Goal: Information Seeking & Learning: Learn about a topic

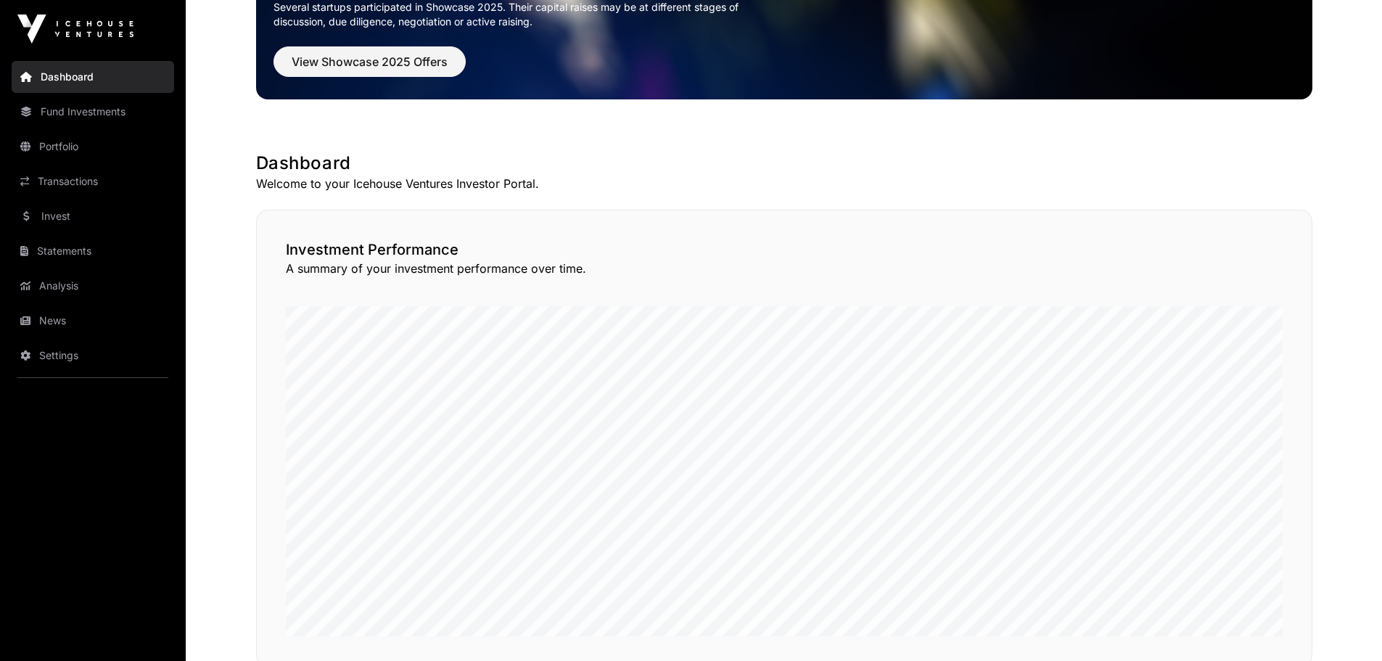
scroll to position [218, 0]
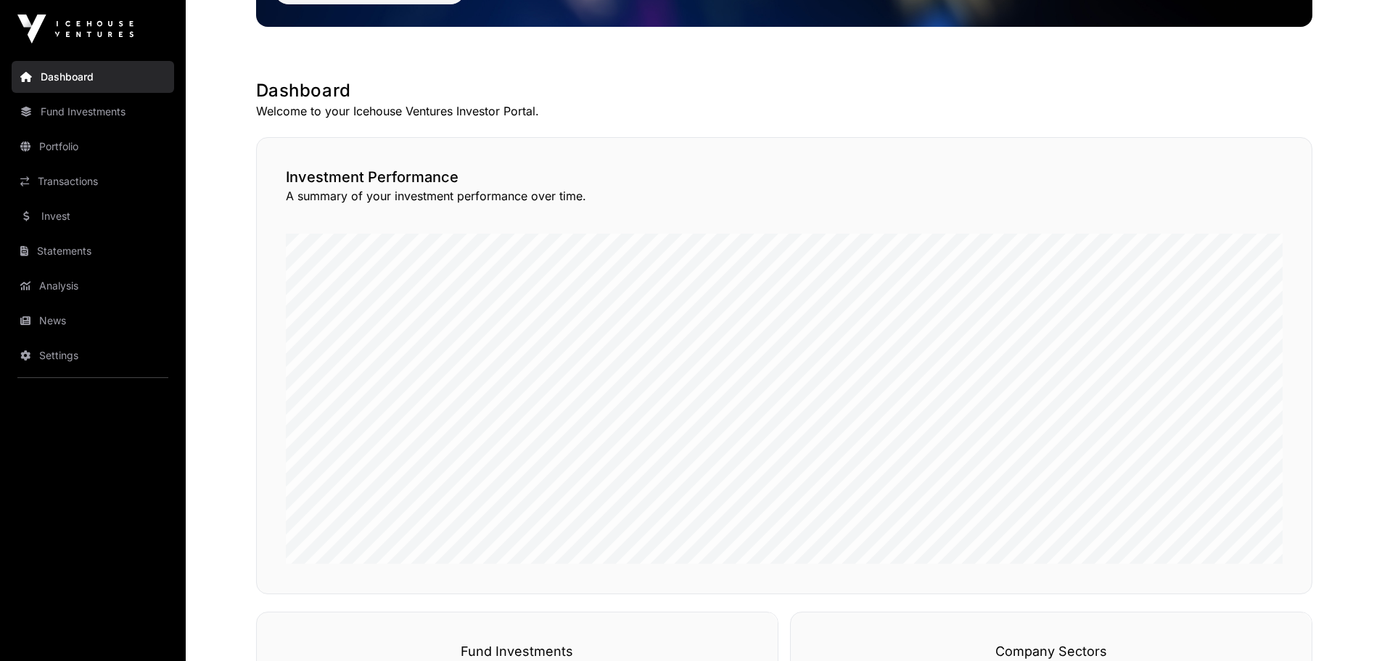
click at [126, 113] on link "Fund Investments" at bounding box center [93, 112] width 162 height 32
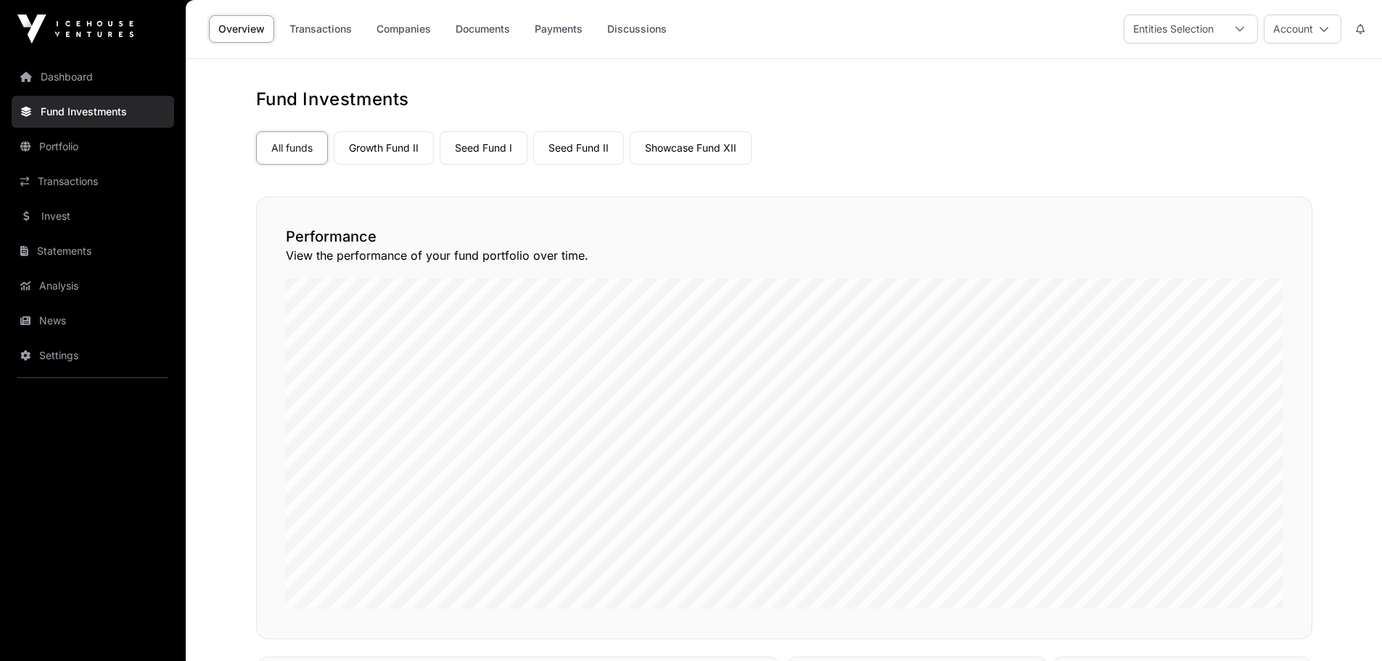
click at [487, 152] on link "Seed Fund I" at bounding box center [484, 147] width 88 height 33
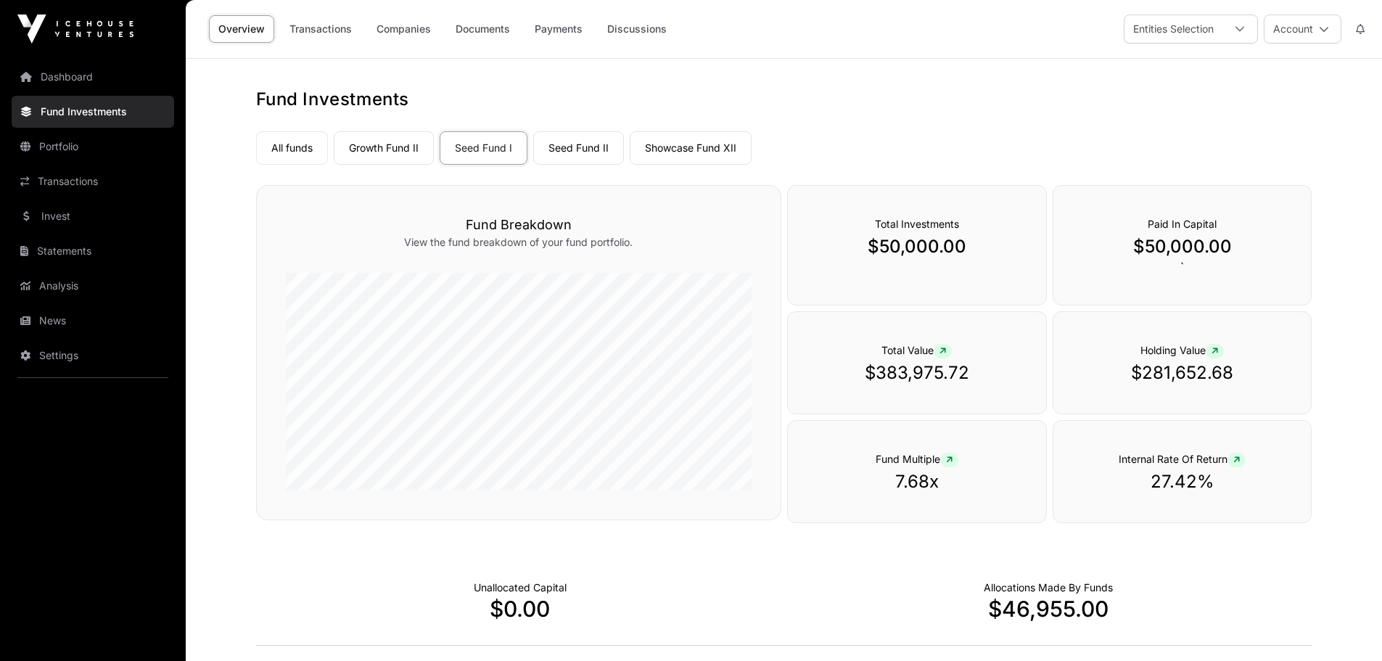
click at [564, 149] on link "Seed Fund II" at bounding box center [578, 147] width 91 height 33
click at [643, 171] on nav "All funds Growth Fund II Seed Fund I Seed Fund II Showcase Fund XII Select a fu…" at bounding box center [784, 145] width 1056 height 68
click at [659, 154] on link "Showcase Fund XII" at bounding box center [691, 147] width 122 height 33
click at [438, 105] on h1 "Fund Investments" at bounding box center [784, 99] width 1056 height 23
click at [405, 137] on link "Growth Fund II" at bounding box center [384, 147] width 100 height 33
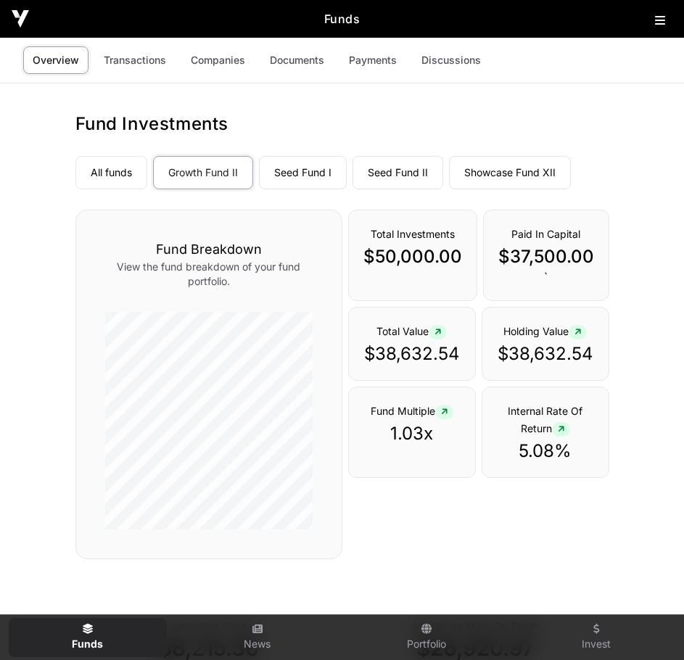
click at [656, 20] on icon at bounding box center [660, 21] width 10 height 12
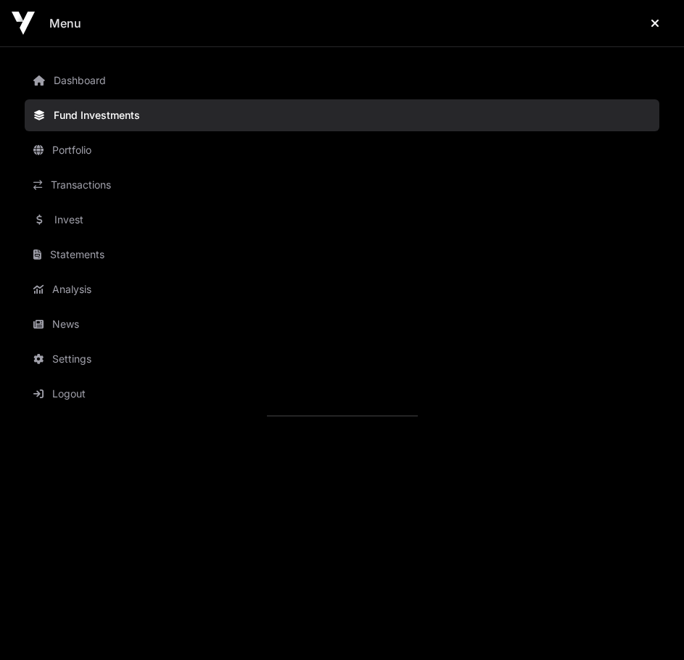
click at [86, 395] on button "Logout" at bounding box center [354, 394] width 658 height 32
